Goal: Task Accomplishment & Management: Manage account settings

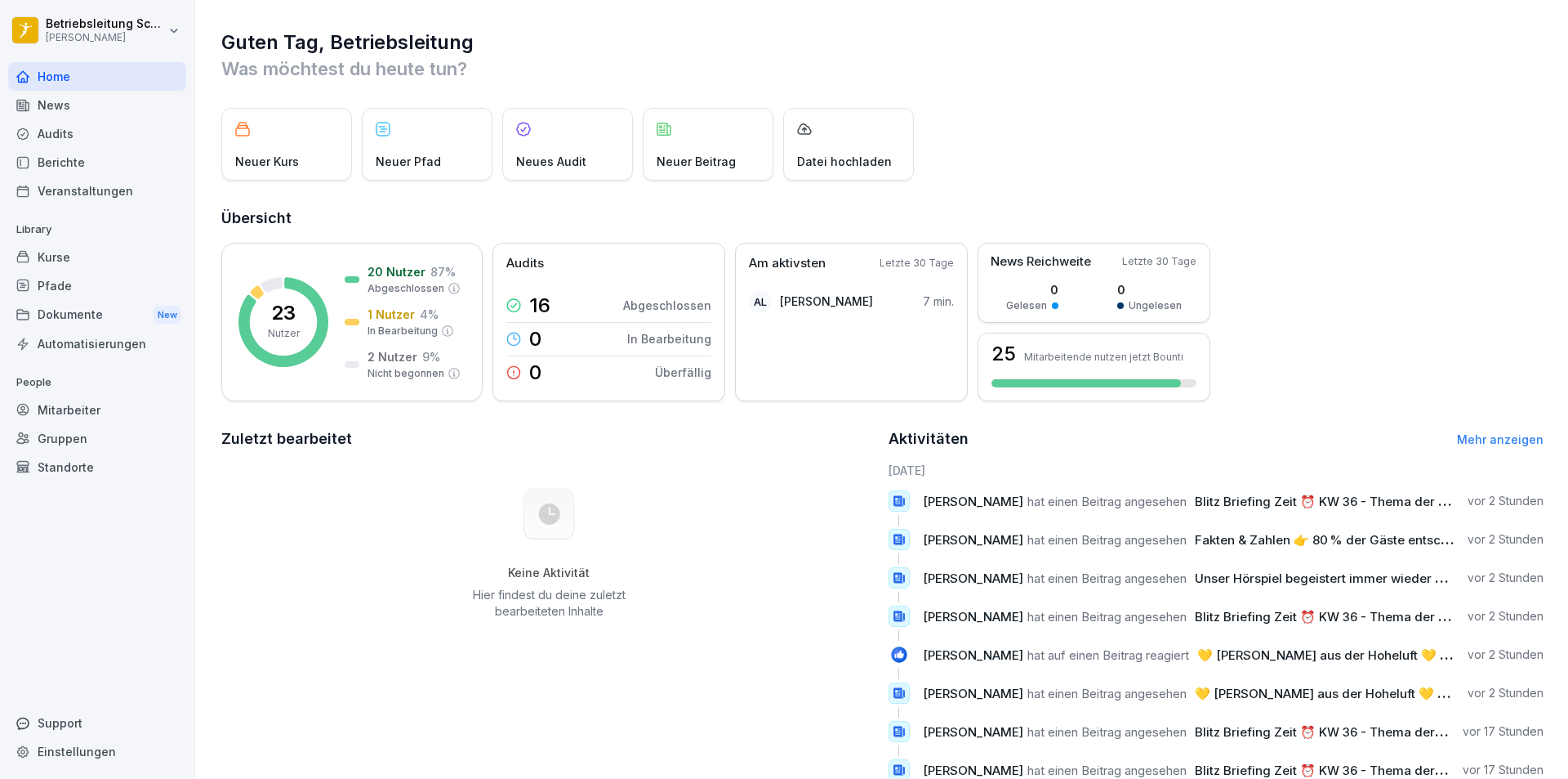
click at [81, 419] on div "Mitarbeiter" at bounding box center [97, 410] width 178 height 29
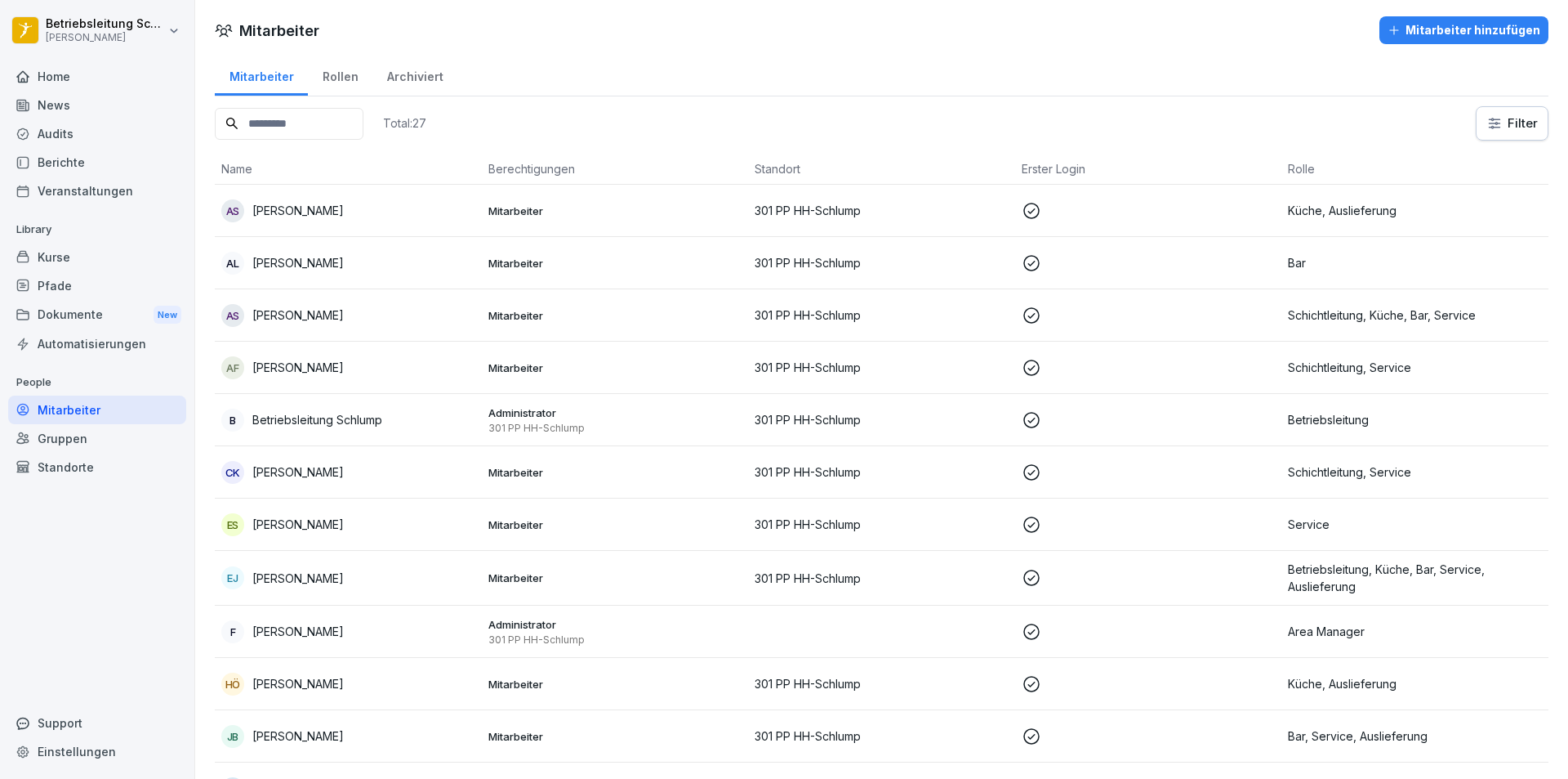
click at [89, 249] on div "Kurse" at bounding box center [97, 257] width 178 height 29
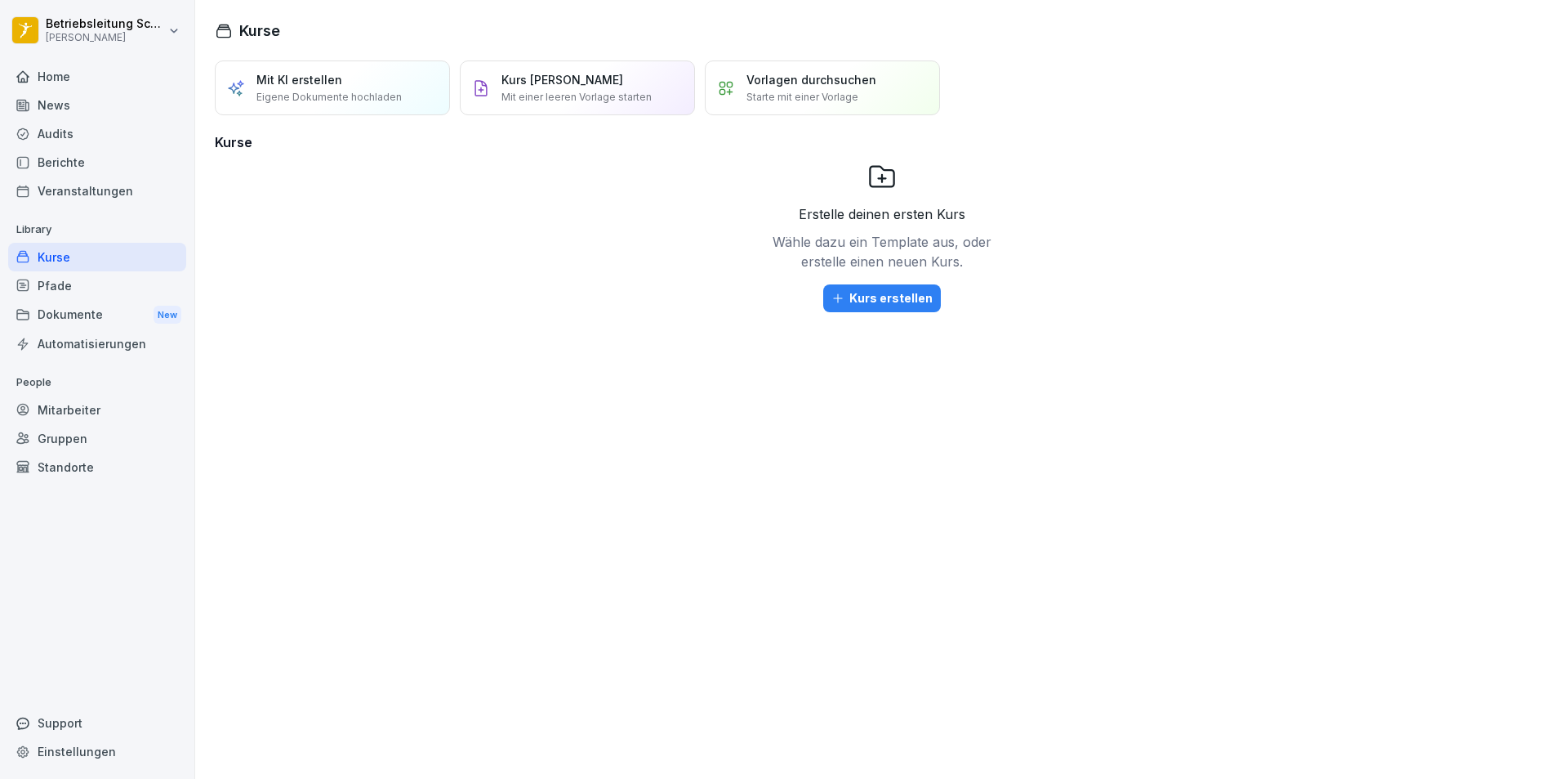
click at [86, 165] on div "Berichte" at bounding box center [97, 162] width 178 height 29
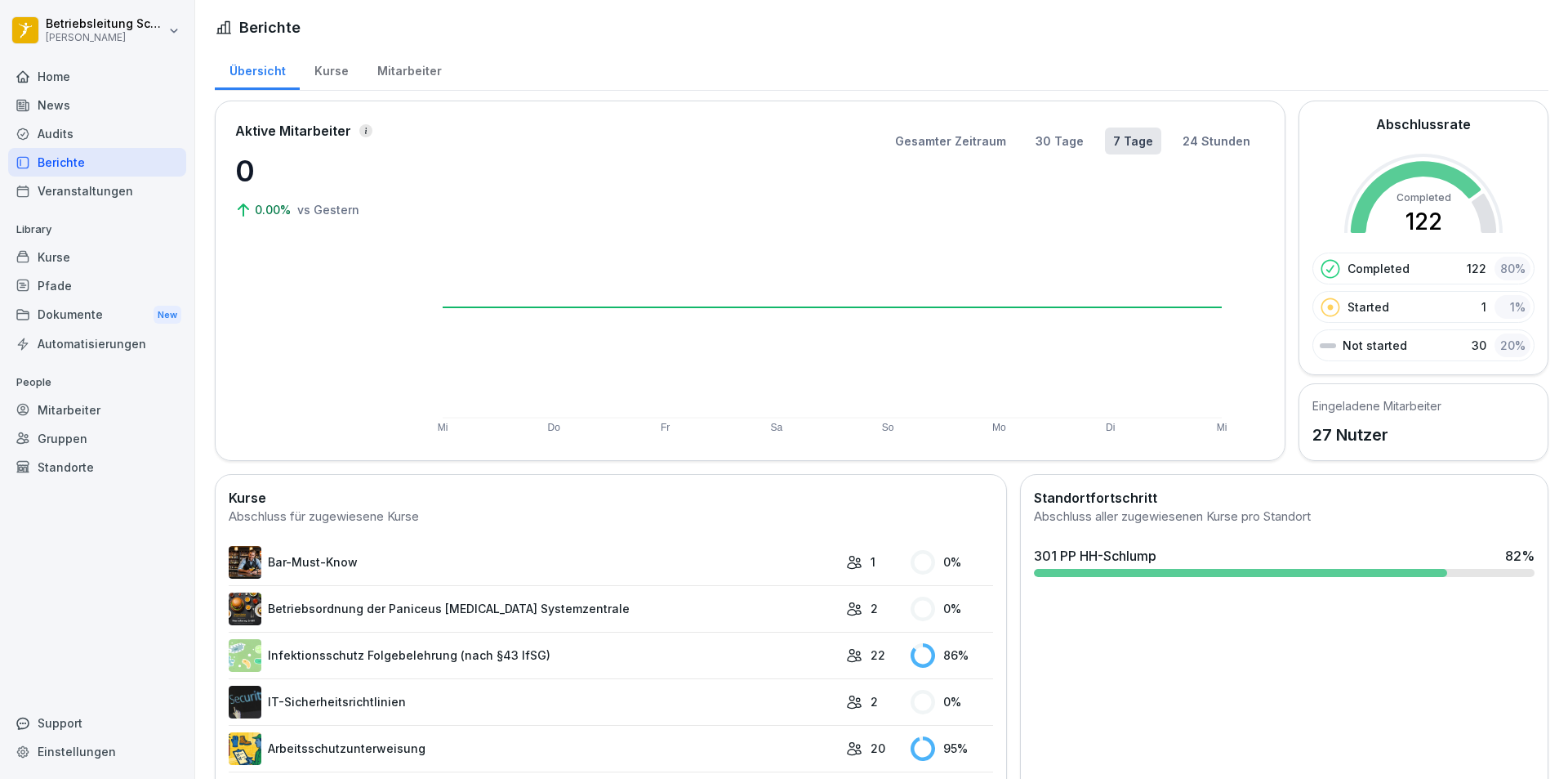
click at [323, 67] on div "Kurse" at bounding box center [331, 69] width 63 height 41
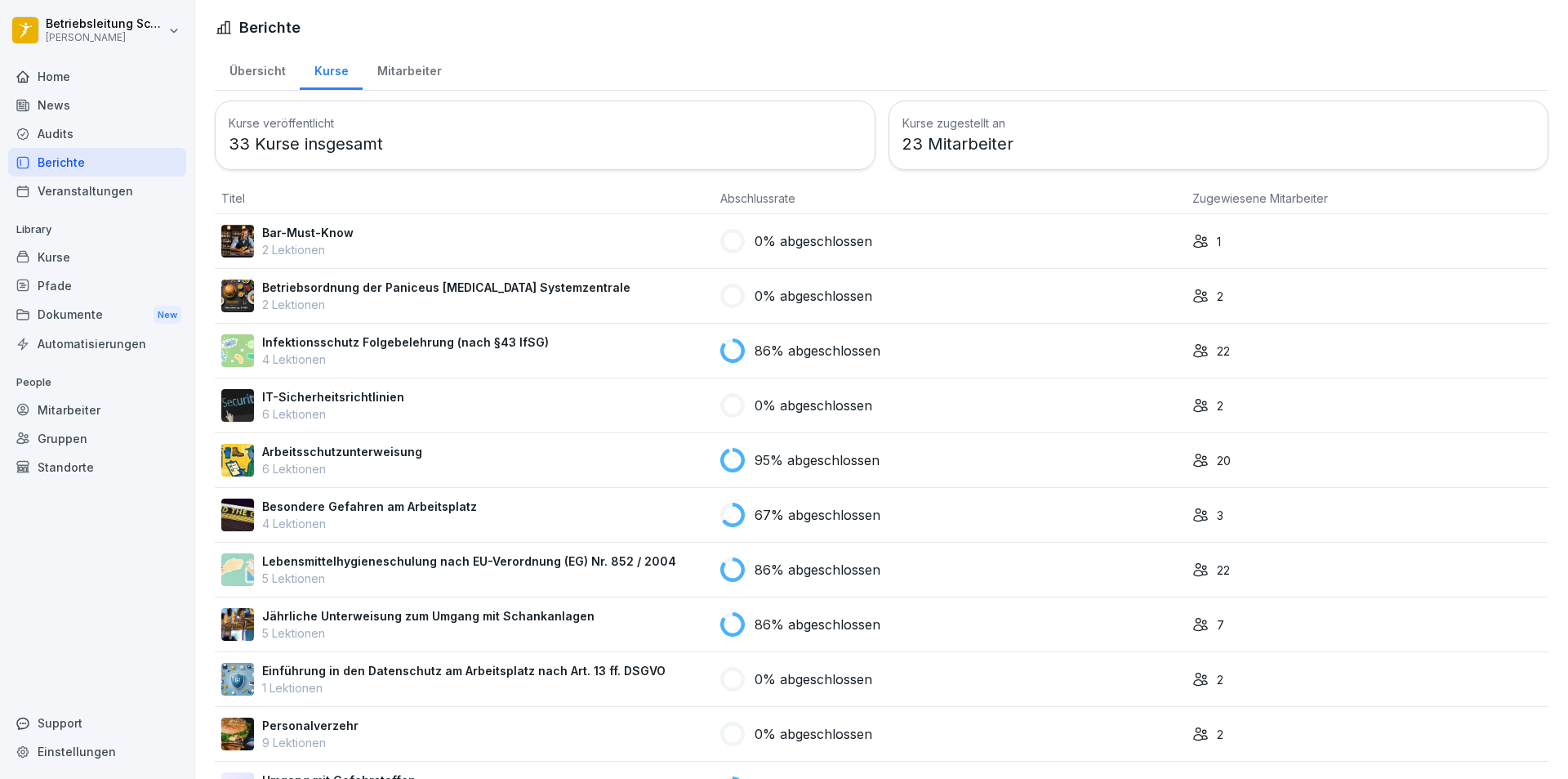
click at [422, 67] on div "Mitarbeiter" at bounding box center [409, 69] width 93 height 41
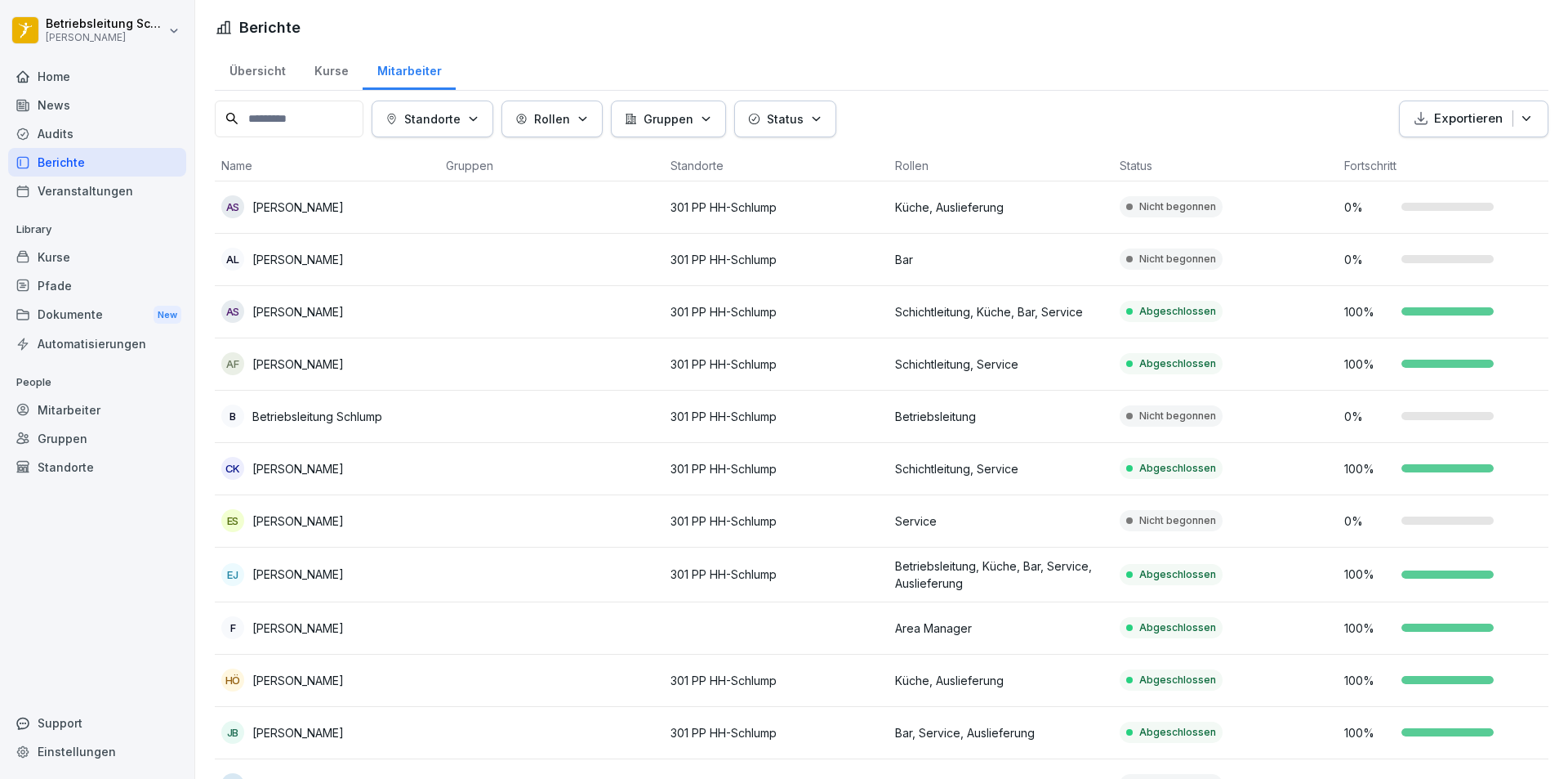
click at [1050, 263] on p "Bar" at bounding box center [1001, 258] width 212 height 17
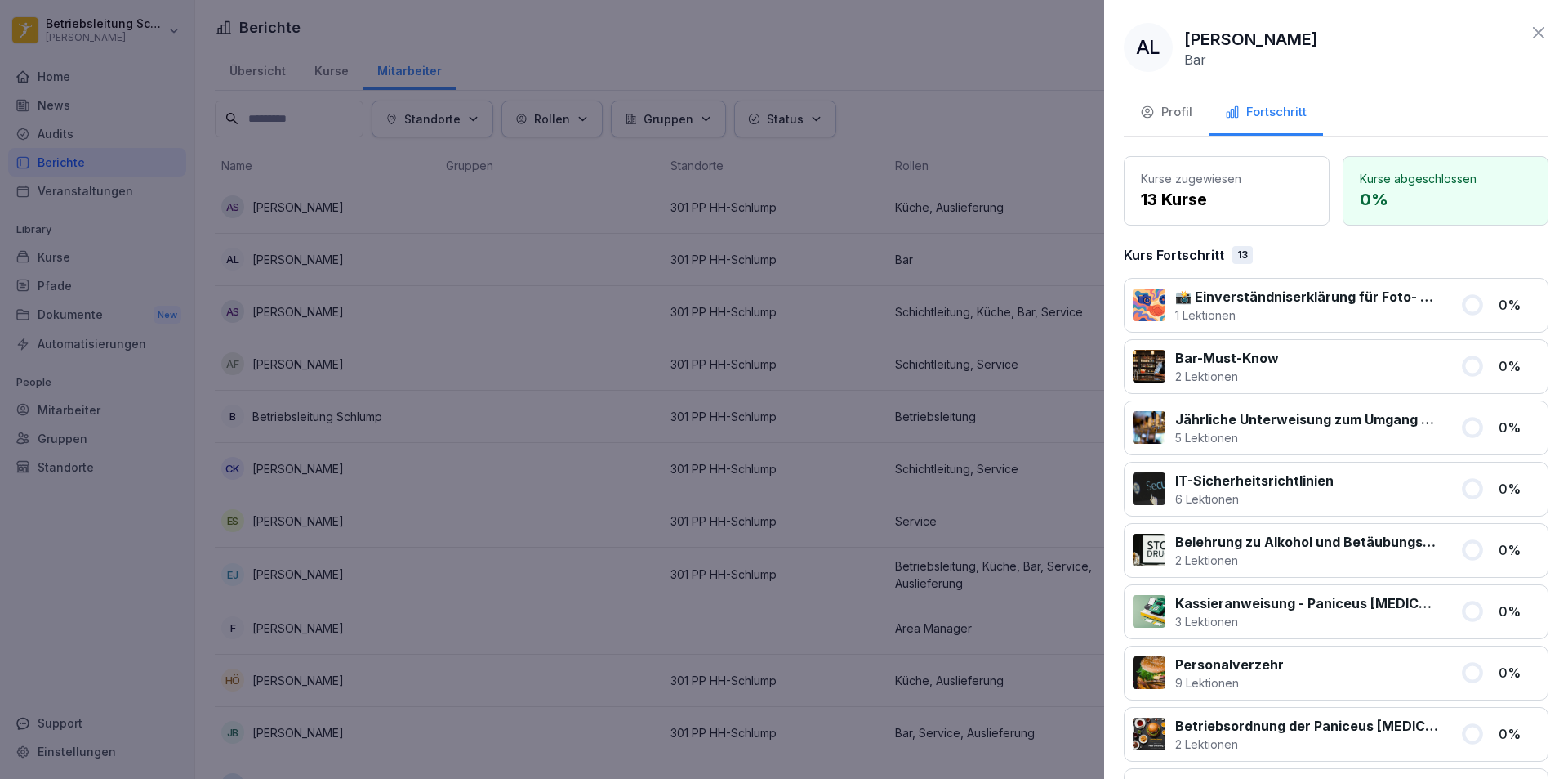
click at [1172, 109] on div "Profil" at bounding box center [1166, 112] width 52 height 19
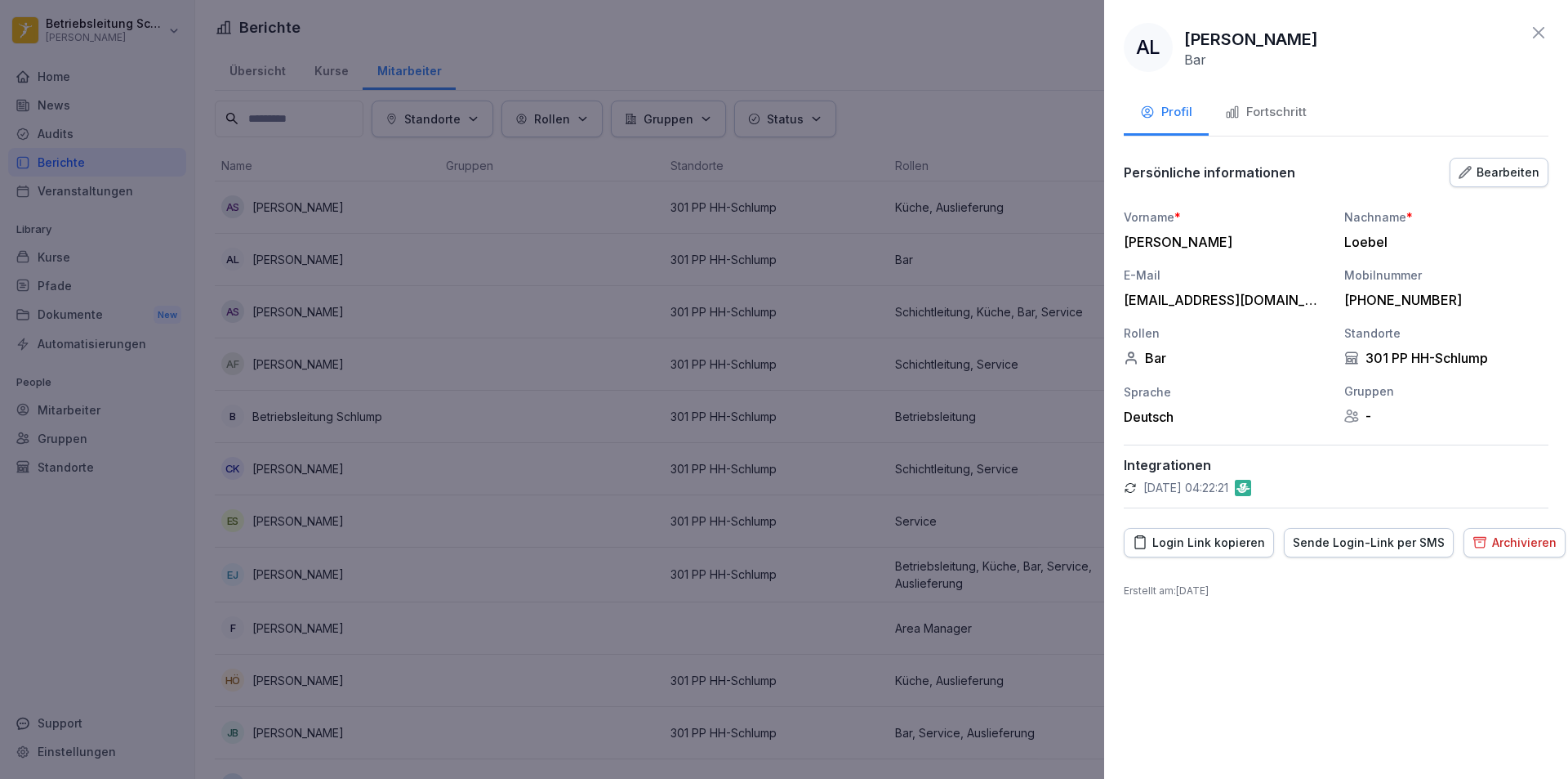
click at [1368, 547] on div "Sende Login-Link per SMS" at bounding box center [1368, 542] width 152 height 18
click at [1540, 27] on icon at bounding box center [1538, 32] width 20 height 20
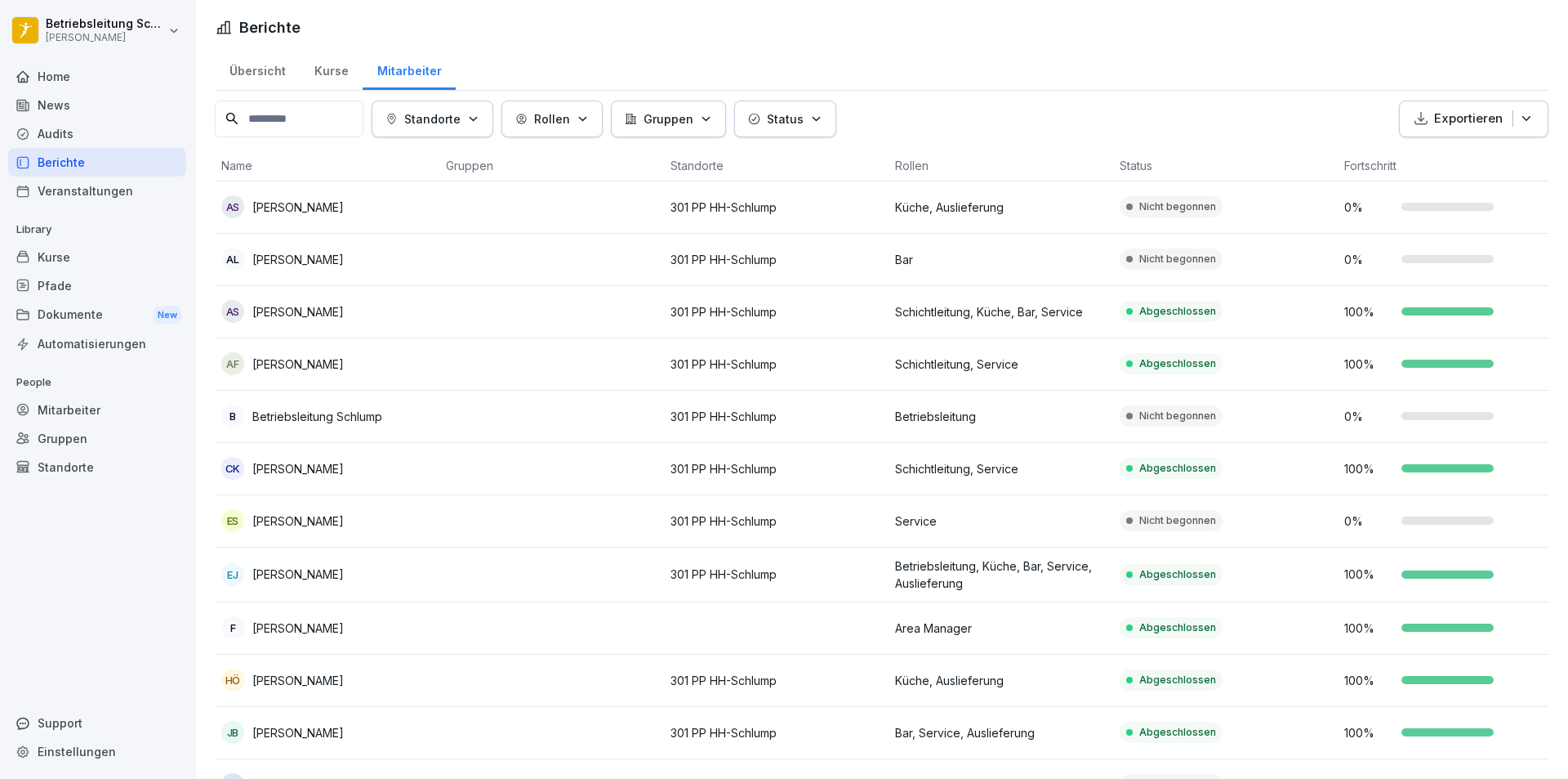
click at [1031, 523] on p "Service" at bounding box center [1001, 521] width 212 height 17
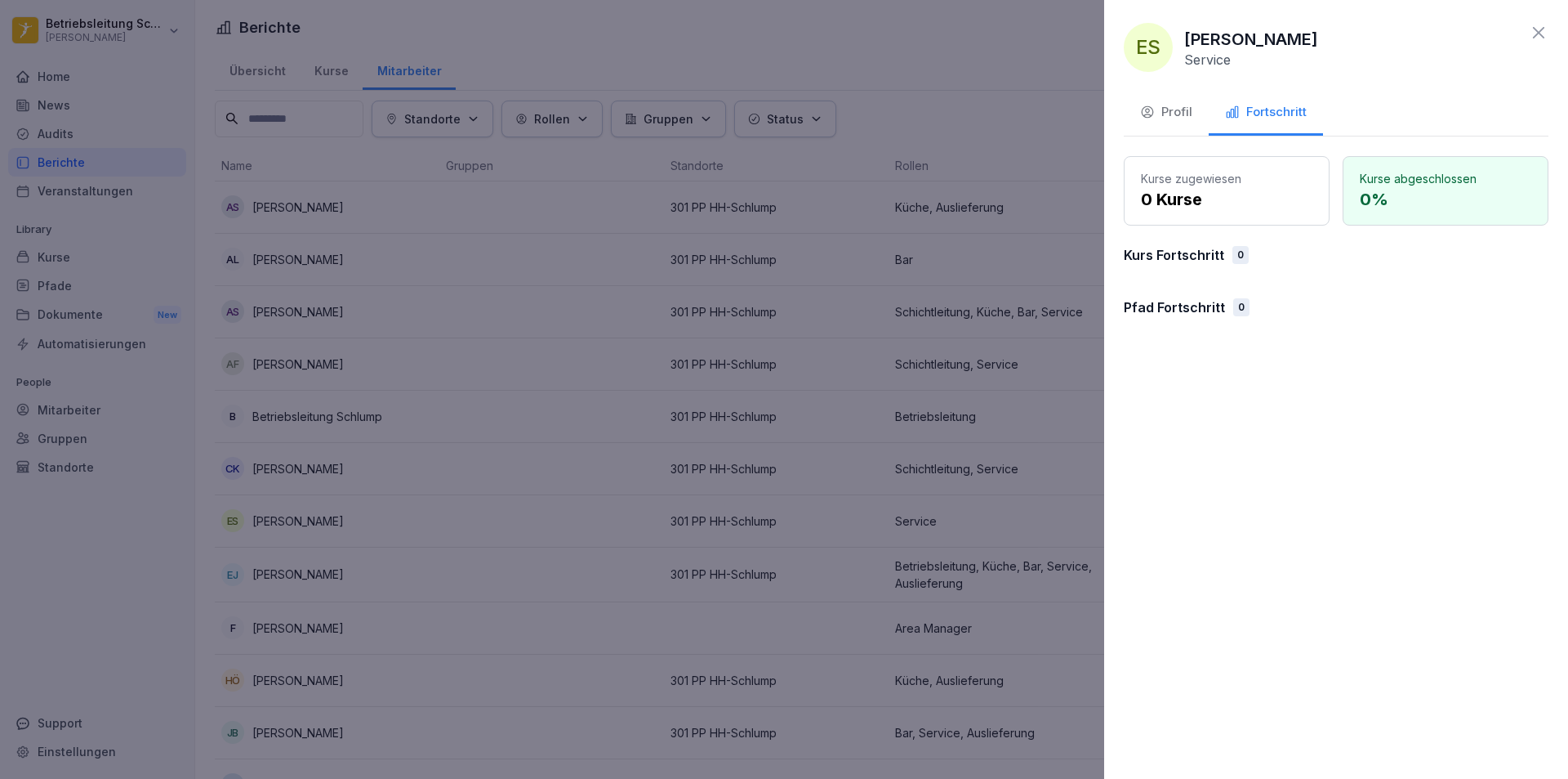
click at [1172, 121] on div "Profil" at bounding box center [1166, 112] width 52 height 19
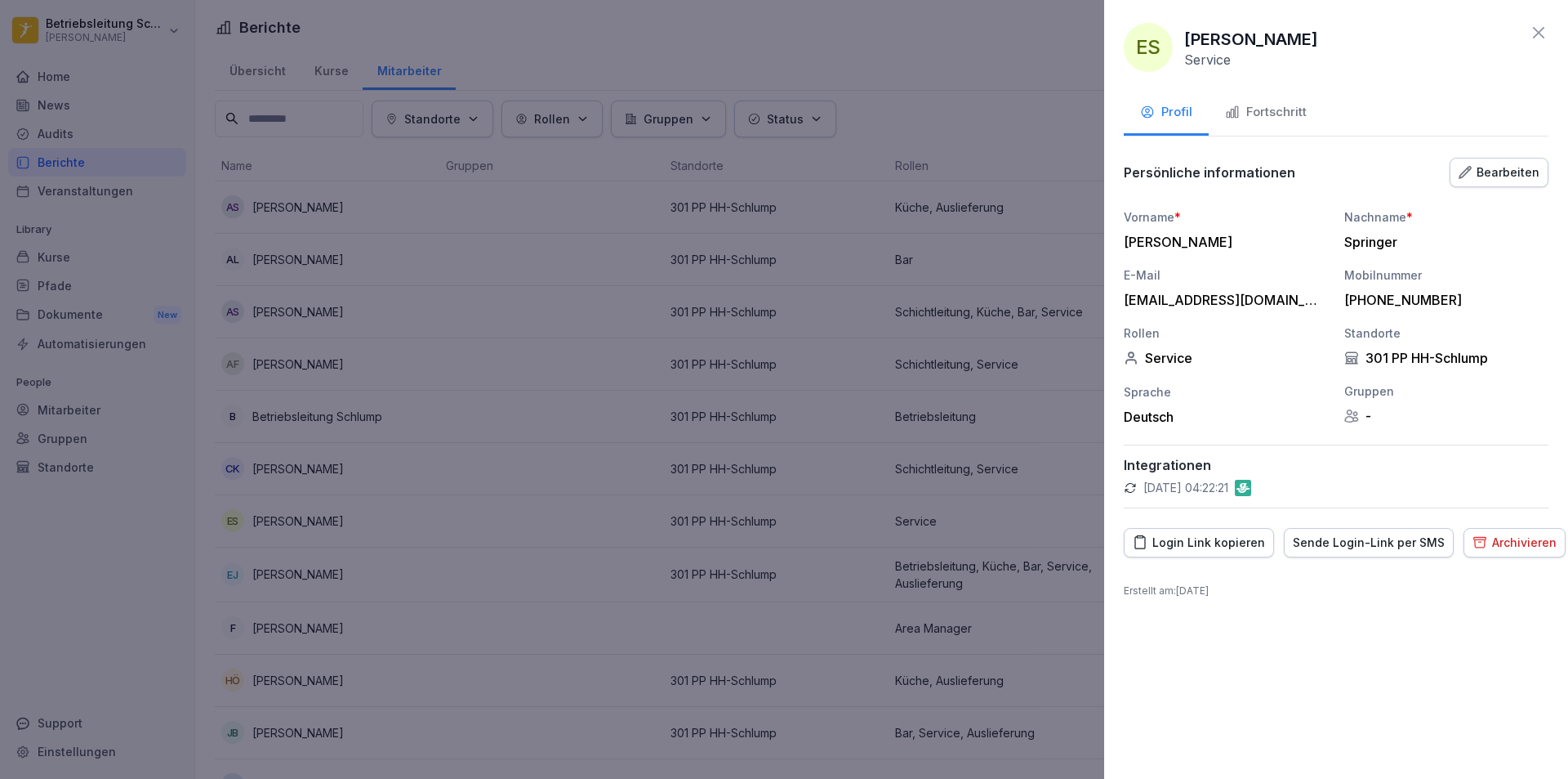
click at [1350, 541] on div "Sende Login-Link per SMS" at bounding box center [1368, 542] width 152 height 18
click at [1551, 31] on div "ES [PERSON_NAME] Service Profil Fortschritt Persönliche informationen Bearbeite…" at bounding box center [1336, 390] width 464 height 779
click at [1541, 34] on icon at bounding box center [1538, 32] width 12 height 12
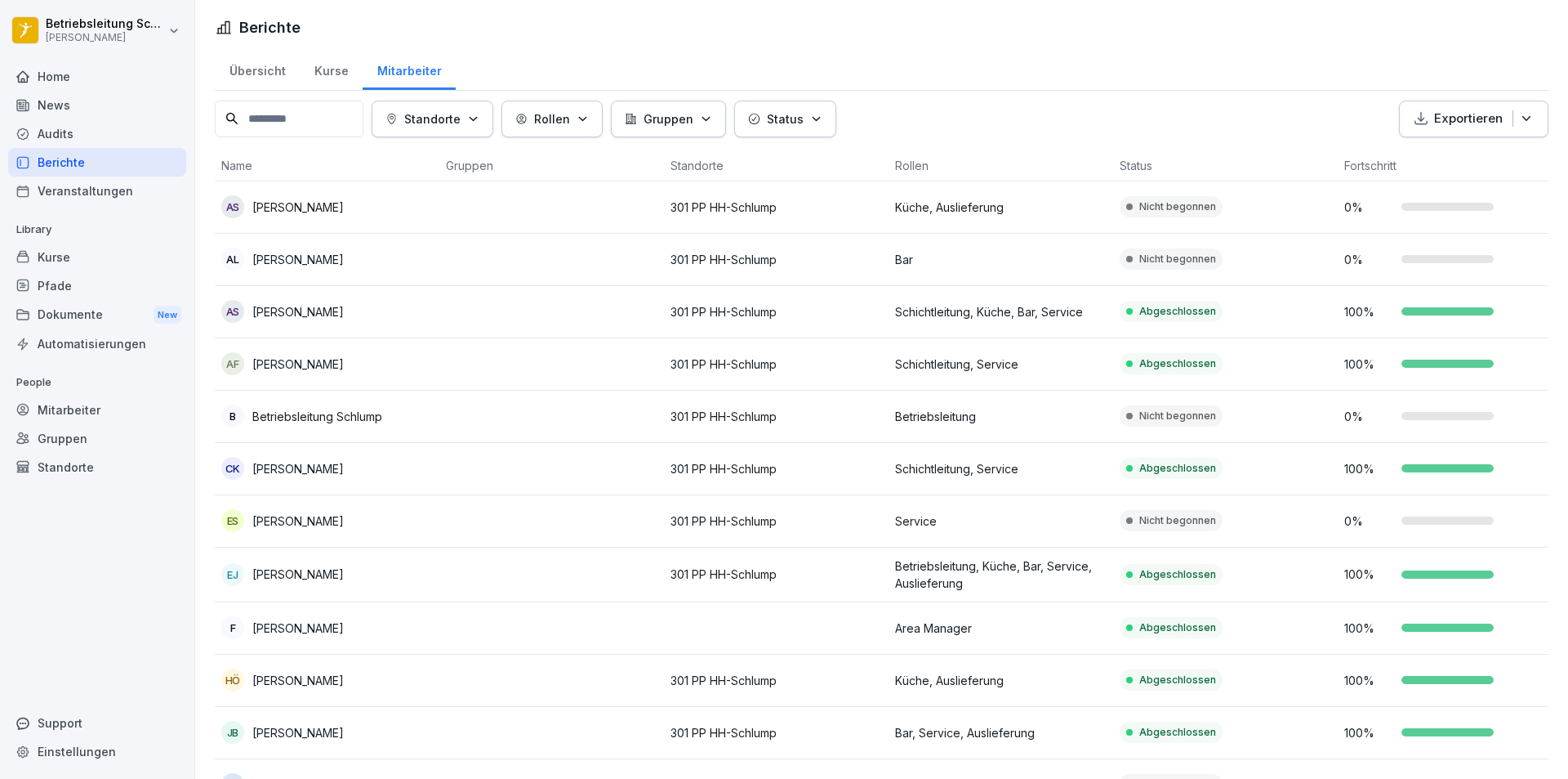
click at [1080, 201] on p "Küche, Auslieferung" at bounding box center [1001, 206] width 212 height 17
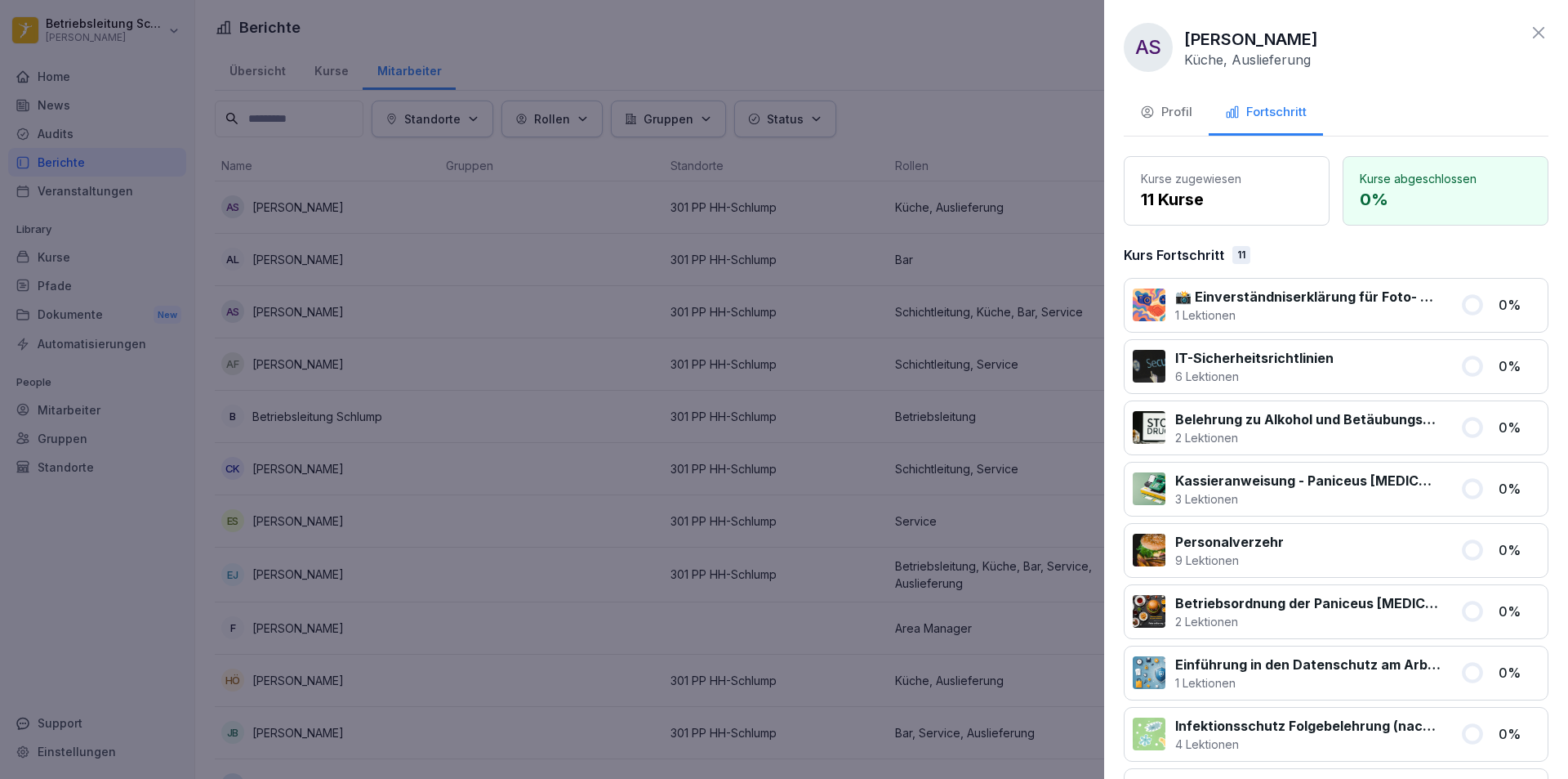
click at [1168, 125] on button "Profil" at bounding box center [1166, 113] width 85 height 44
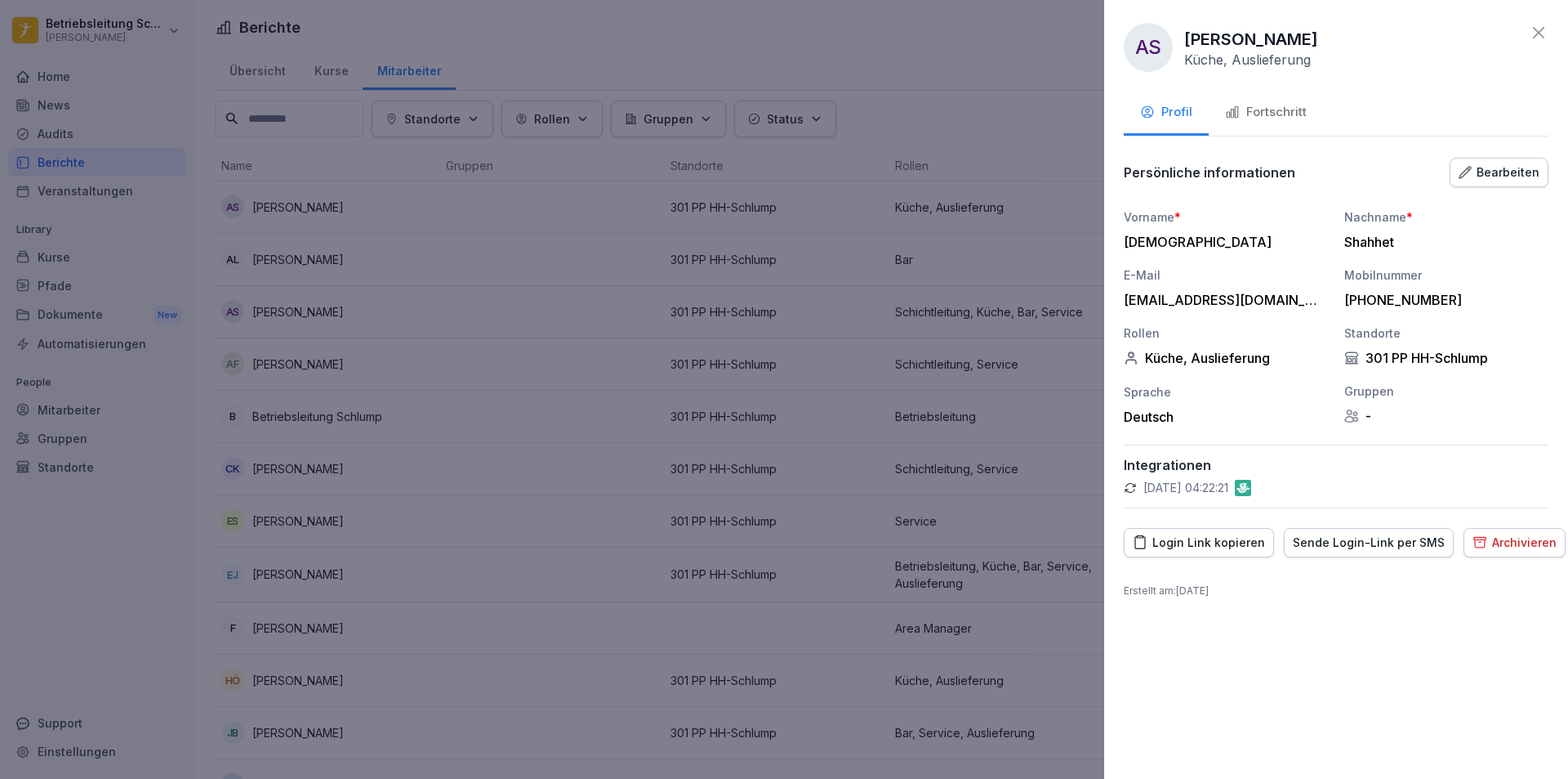
click at [1330, 553] on button "Sende Login-Link per SMS" at bounding box center [1368, 542] width 170 height 30
click at [1538, 25] on icon at bounding box center [1538, 32] width 20 height 20
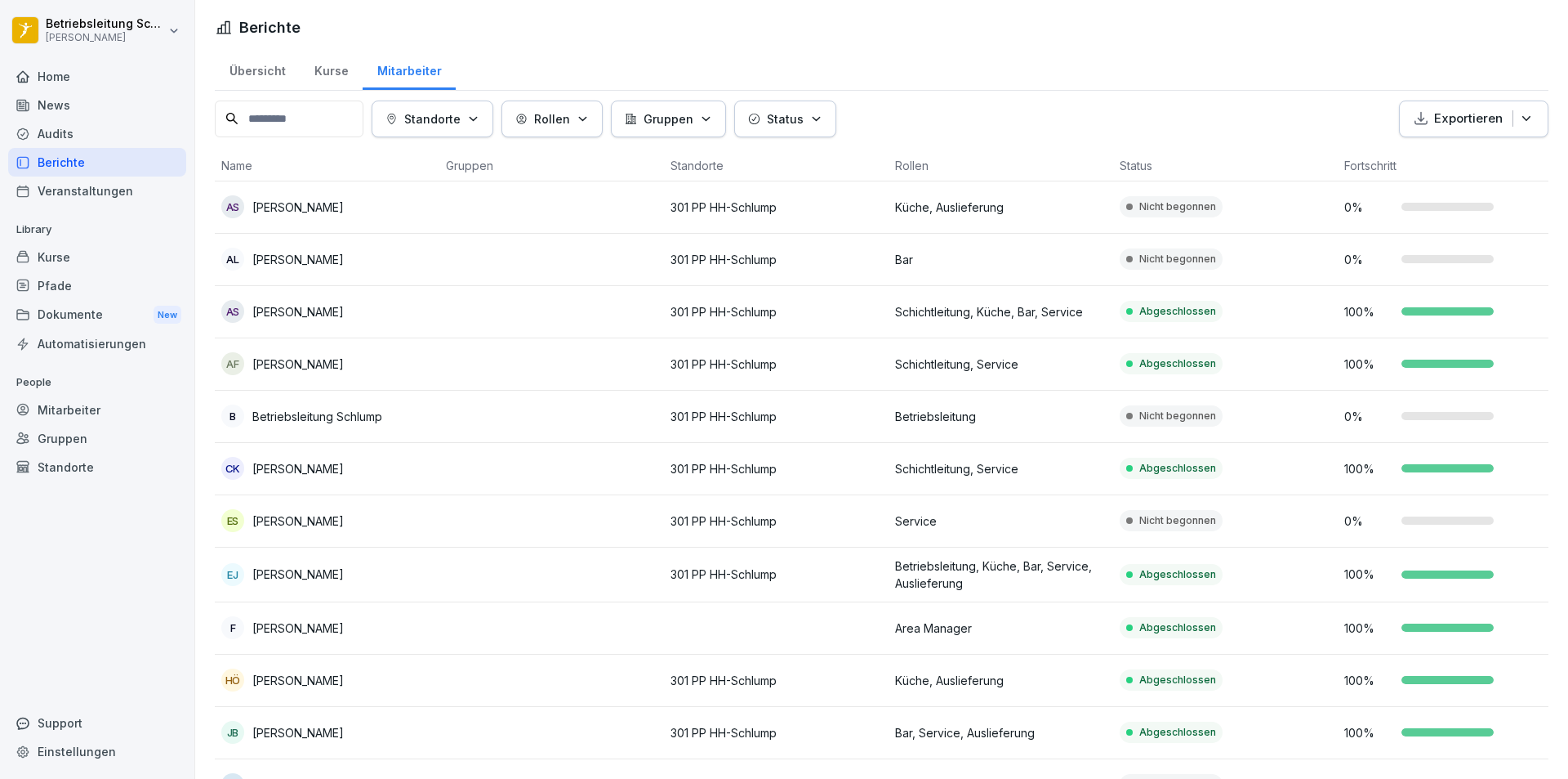
click at [1078, 205] on p "Küche, Auslieferung" at bounding box center [1001, 206] width 212 height 17
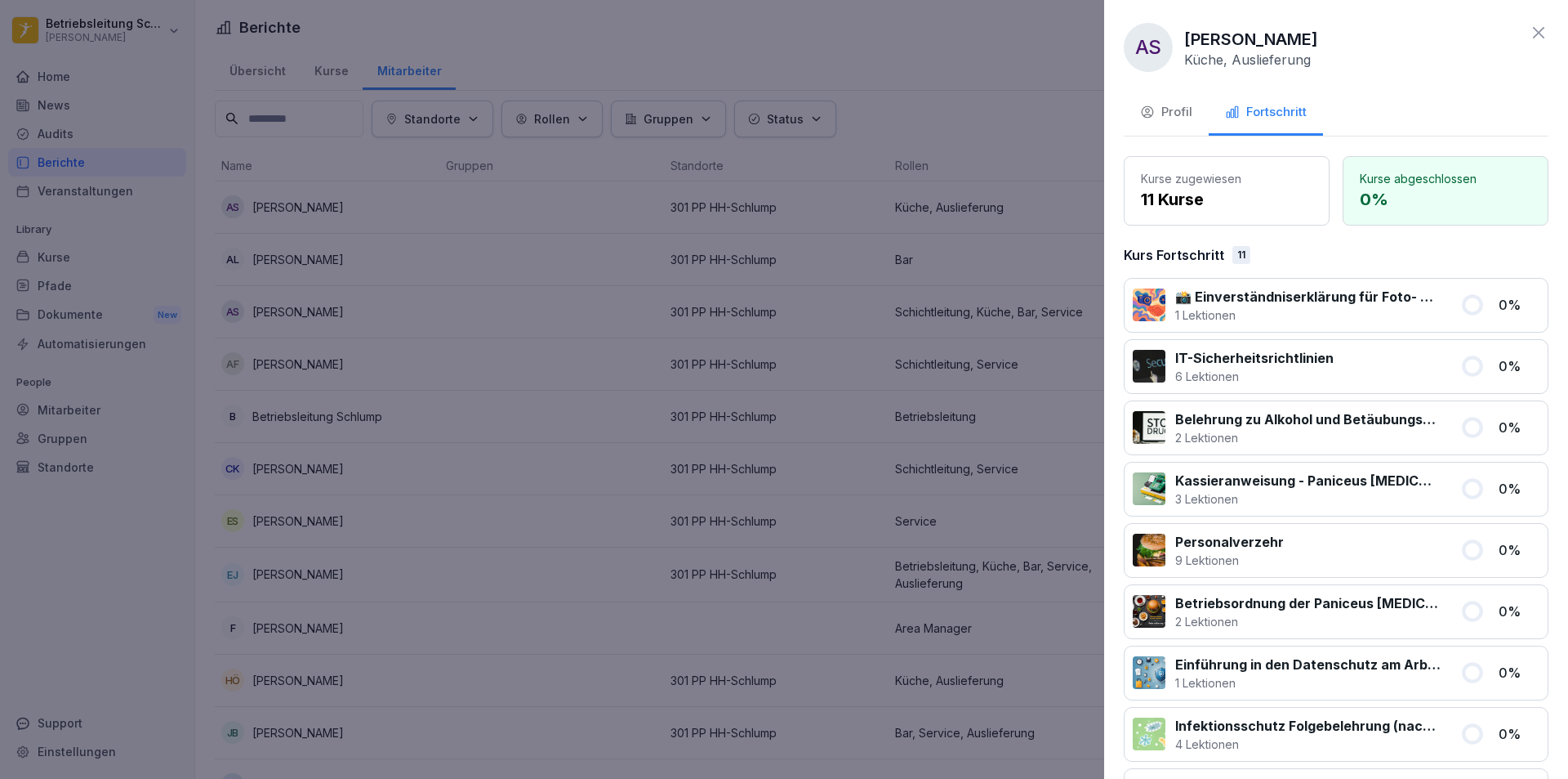
click at [1529, 31] on icon at bounding box center [1538, 32] width 20 height 20
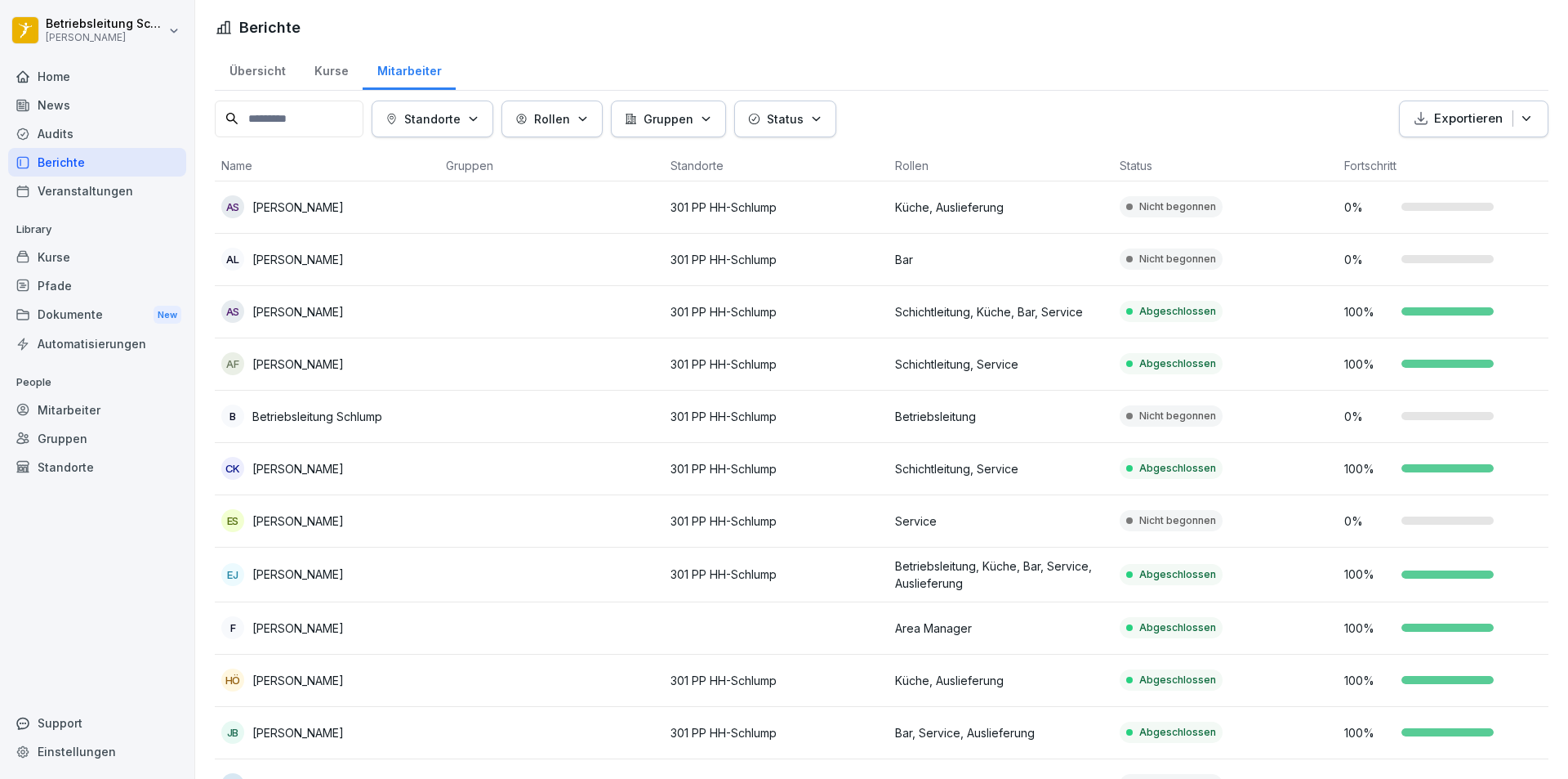
click at [542, 195] on td at bounding box center [552, 207] width 224 height 52
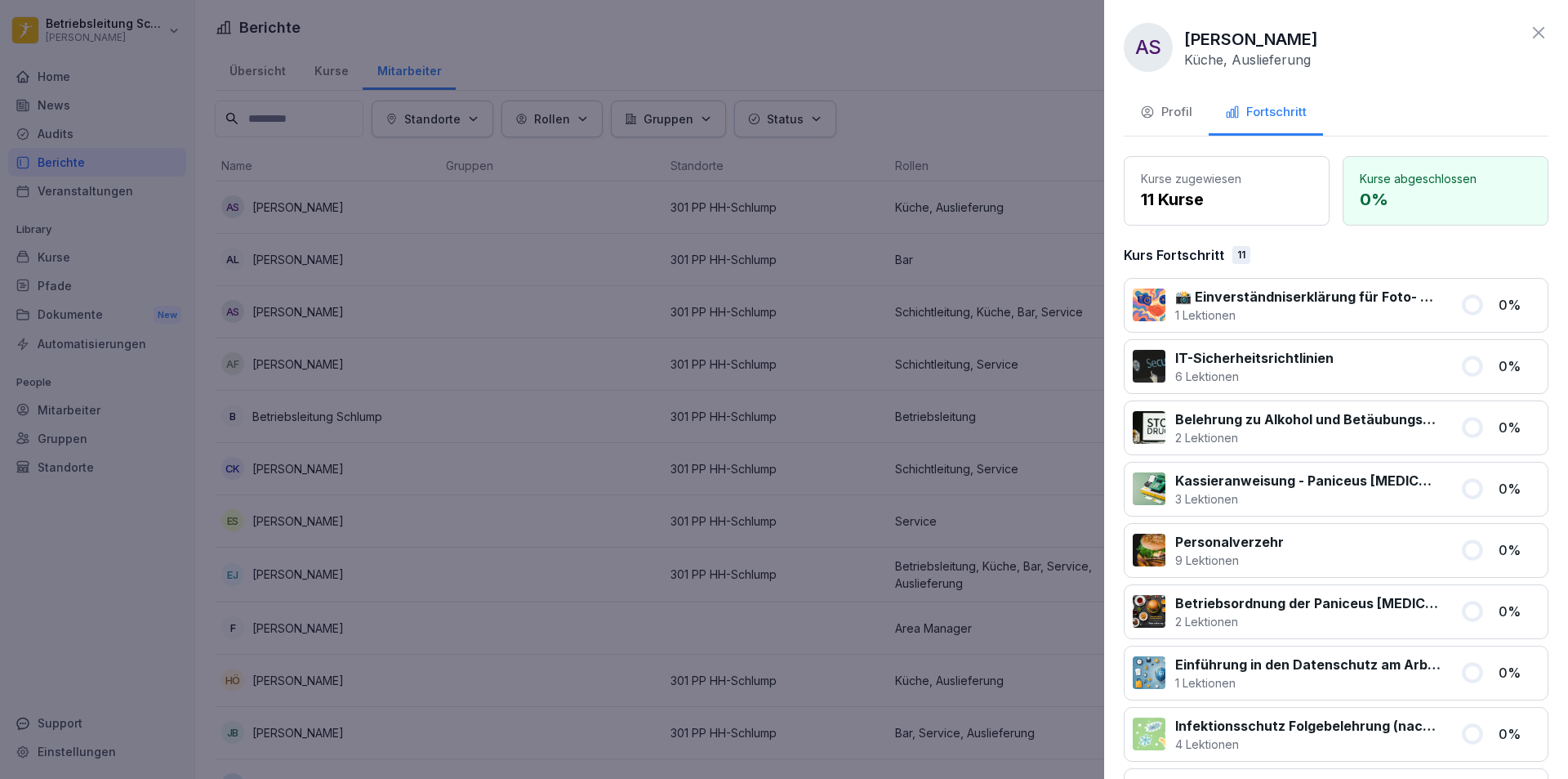
click at [1156, 108] on div "Profil" at bounding box center [1166, 112] width 52 height 19
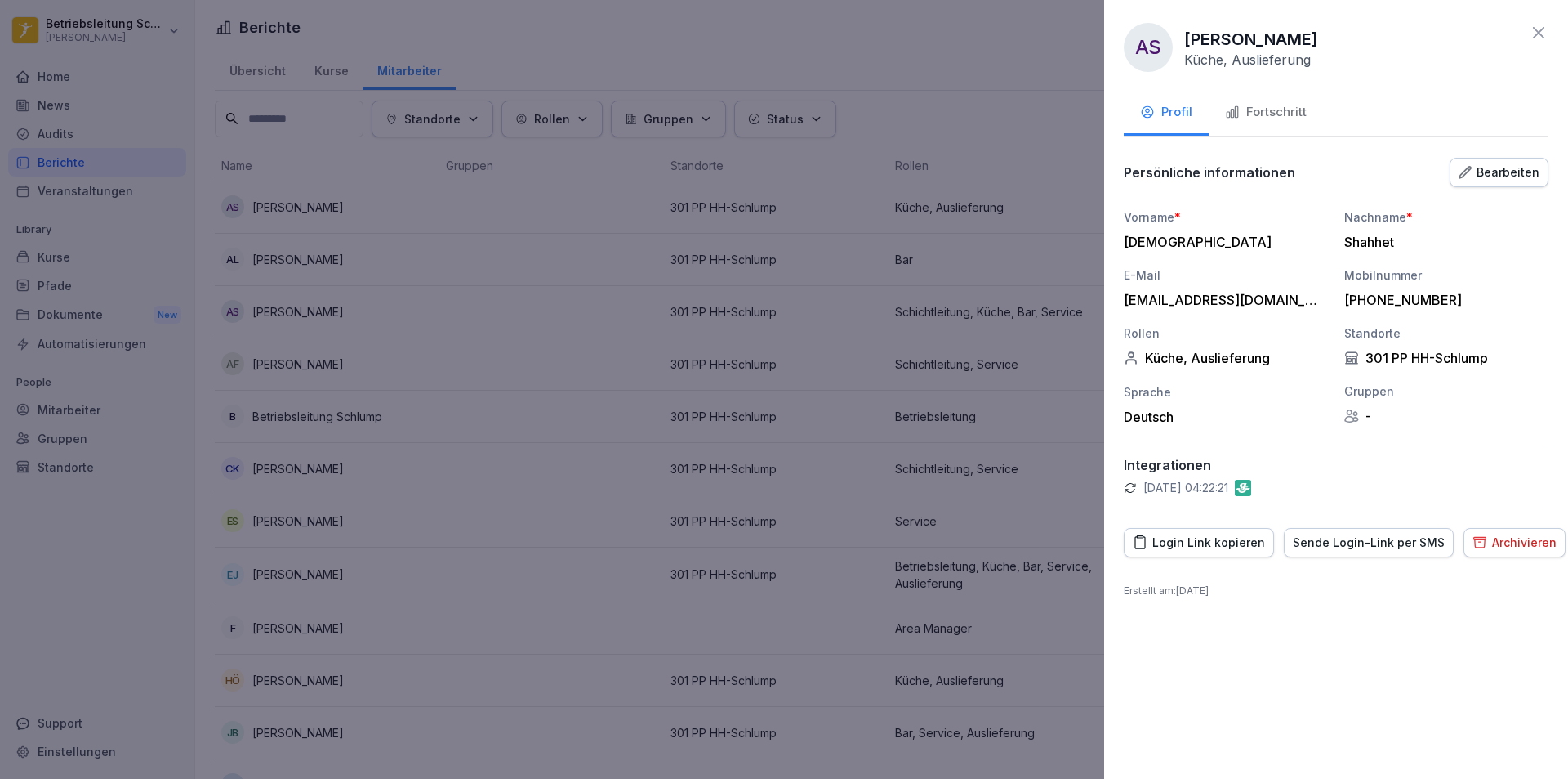
click at [1198, 542] on div "Login Link kopieren" at bounding box center [1198, 542] width 132 height 18
click at [1545, 38] on icon at bounding box center [1538, 32] width 20 height 20
